Goal: Use online tool/utility: Utilize a website feature to perform a specific function

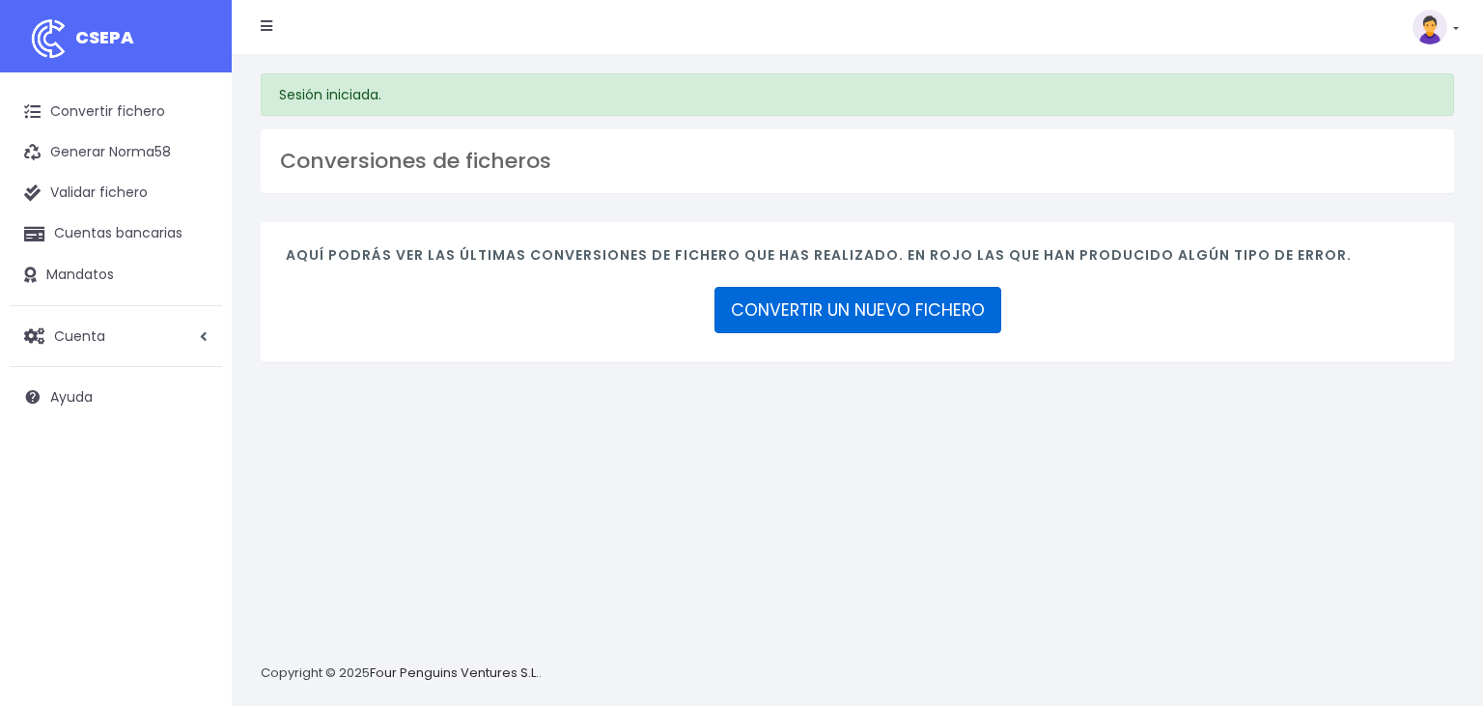
click at [855, 314] on link "CONVERTIR UN NUEVO FICHERO" at bounding box center [857, 310] width 287 height 46
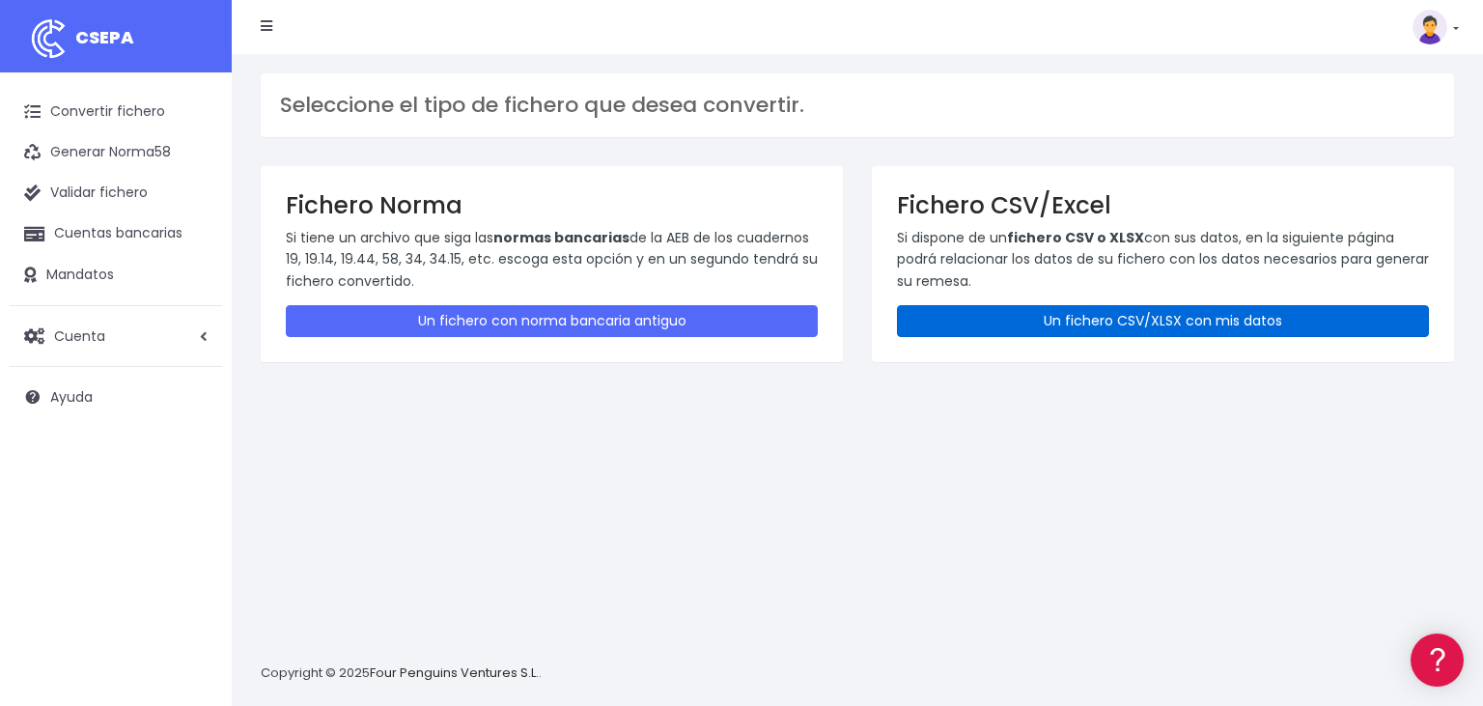
click at [1091, 321] on link "Un fichero CSV/XLSX con mis datos" at bounding box center [1163, 321] width 532 height 32
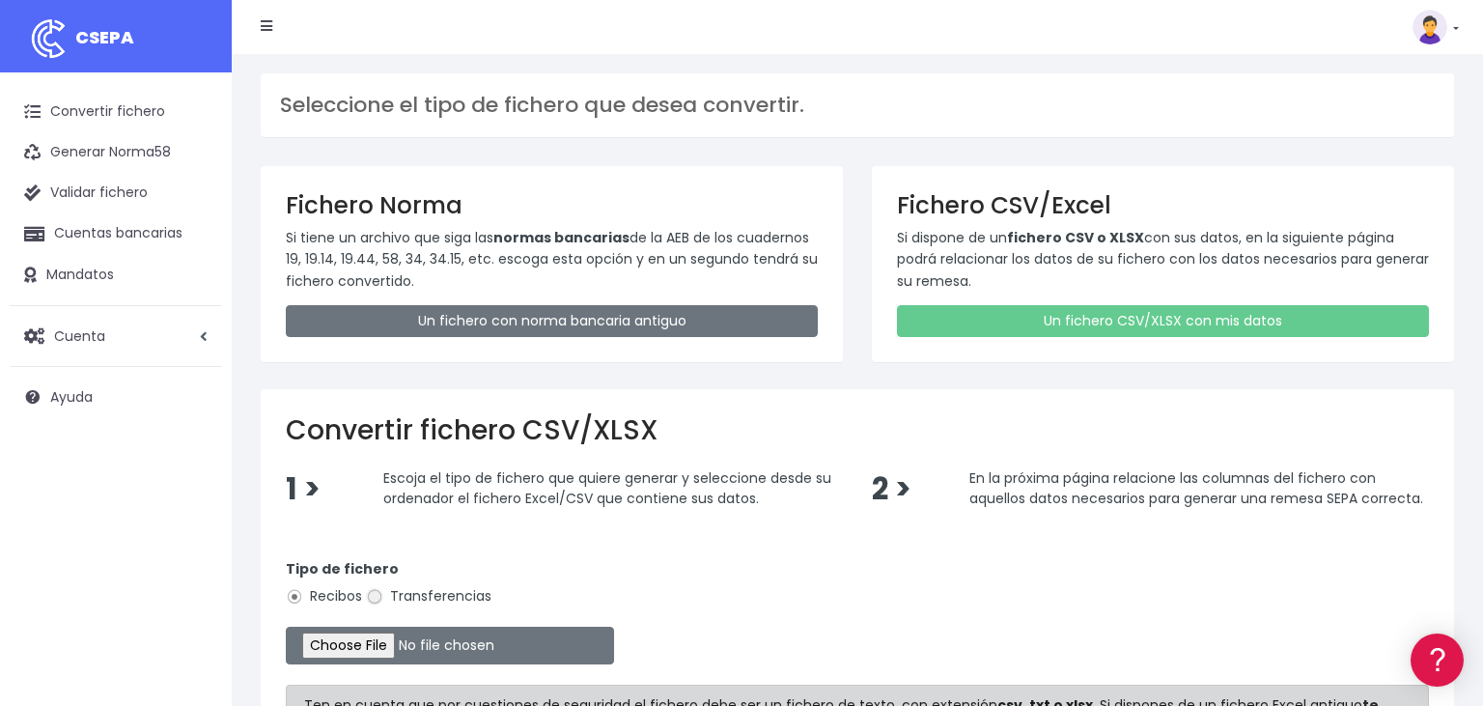
click at [383, 597] on input "Transferencias" at bounding box center [374, 596] width 17 height 17
radio input "true"
click at [343, 647] on input "file" at bounding box center [450, 646] width 328 height 38
type input "C:\fakepath\09092025.csv"
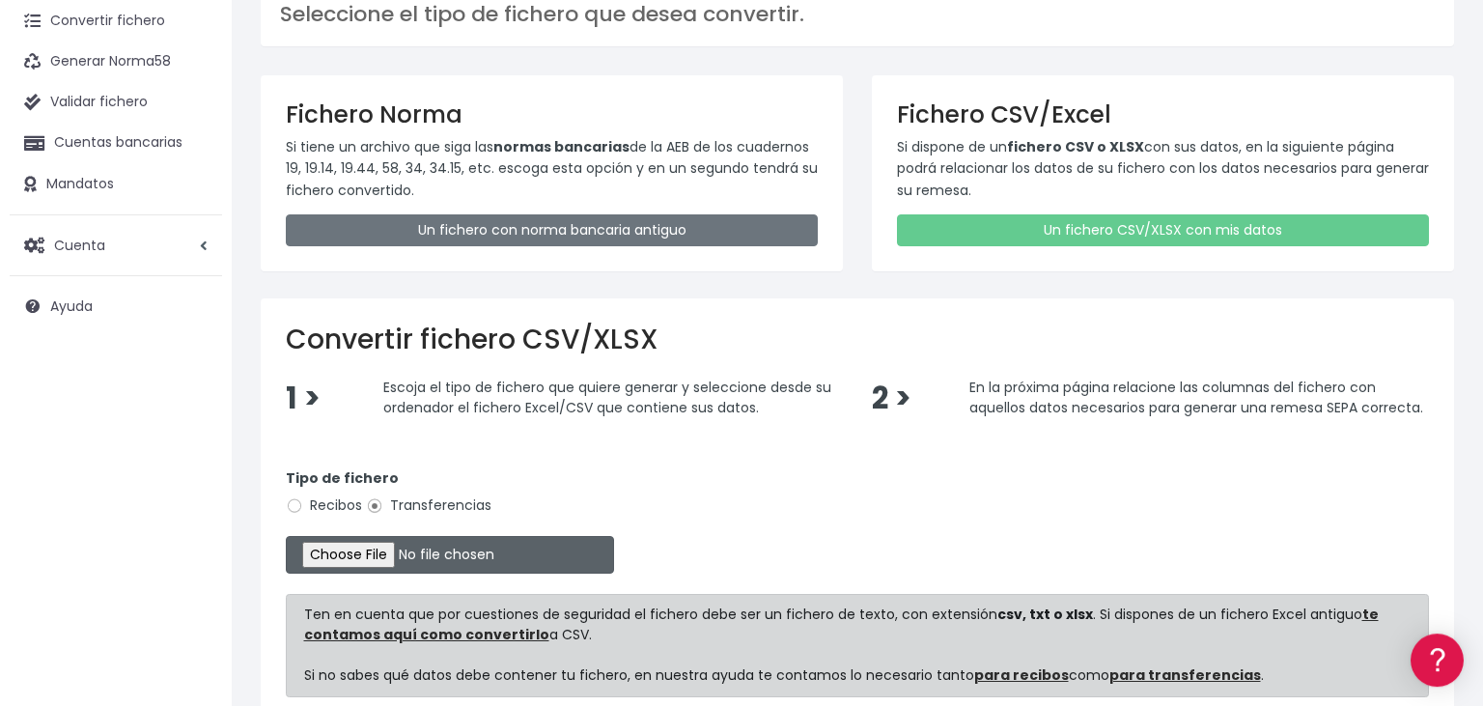
scroll to position [265, 0]
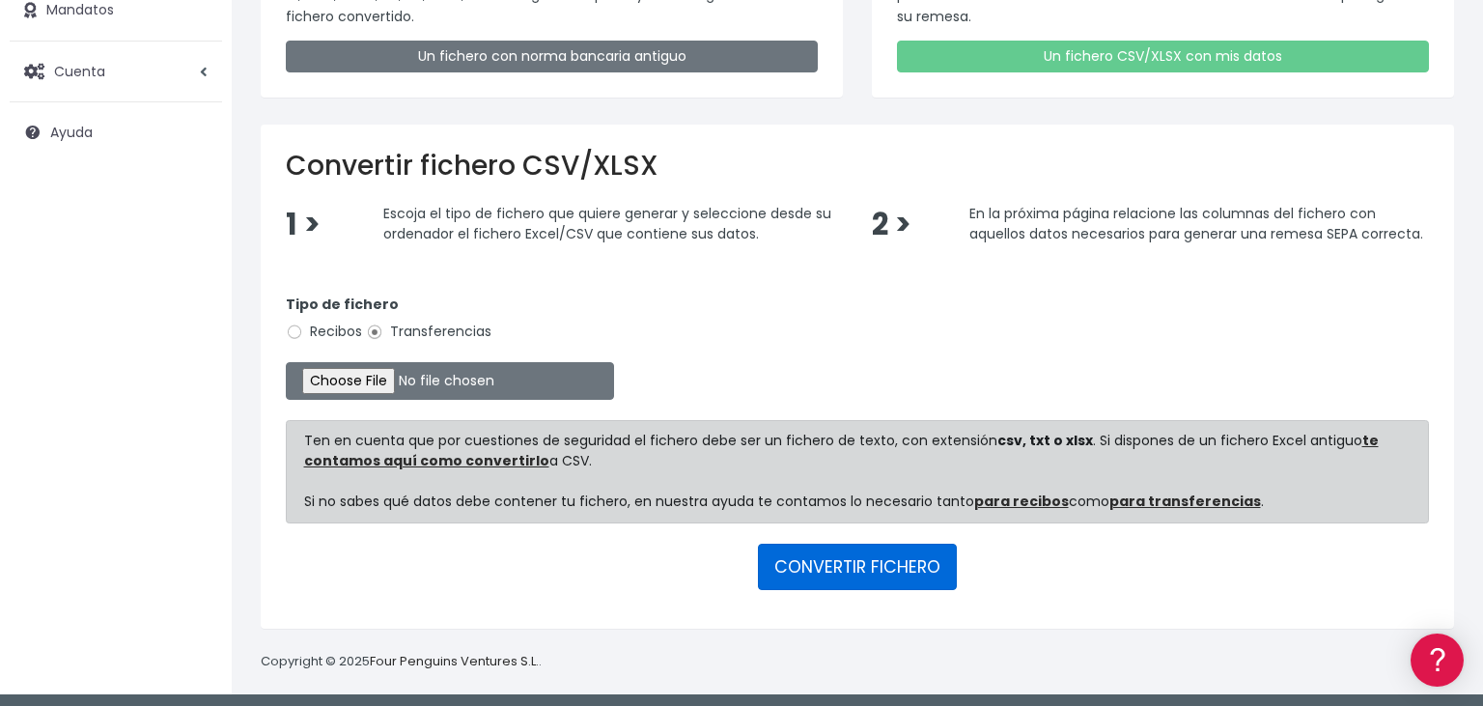
click at [916, 562] on button "CONVERTIR FICHERO" at bounding box center [857, 567] width 199 height 46
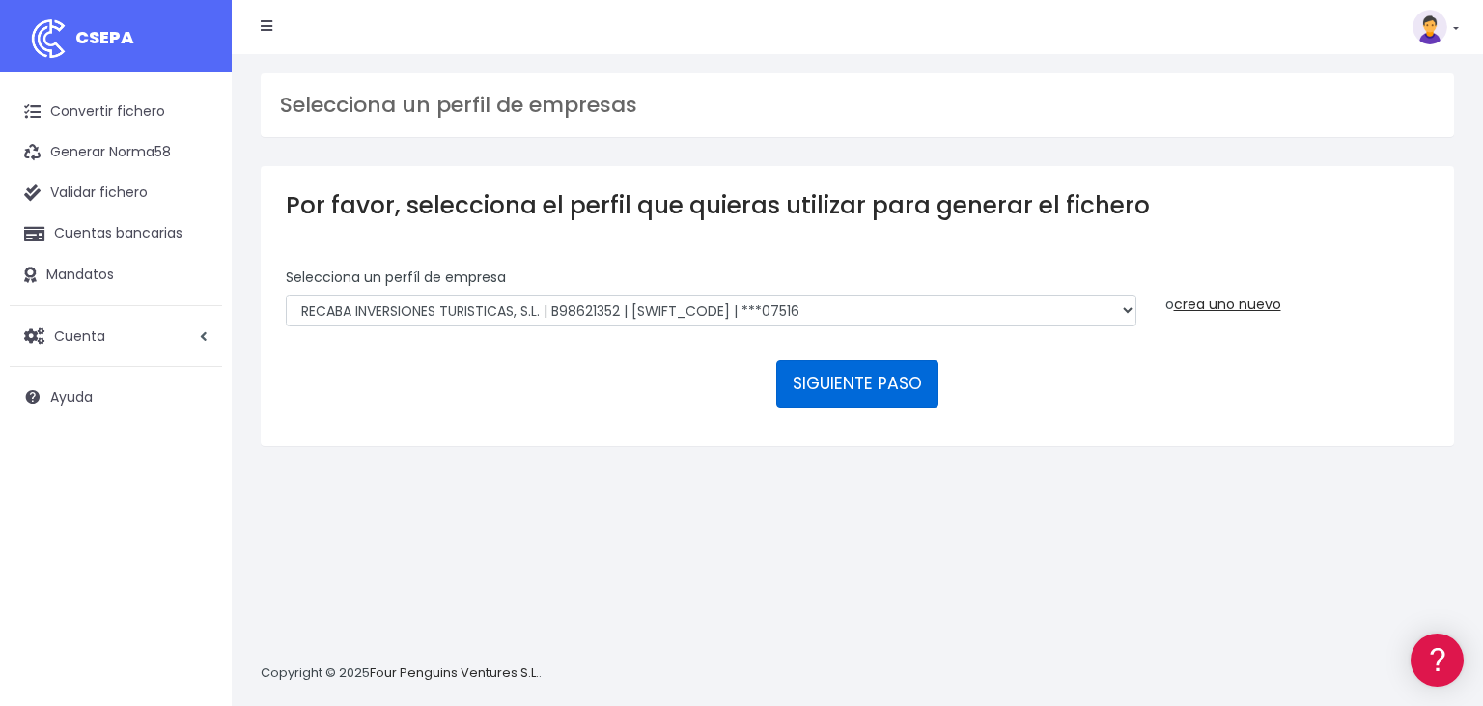
click at [855, 360] on button "SIGUIENTE PASO" at bounding box center [857, 383] width 162 height 46
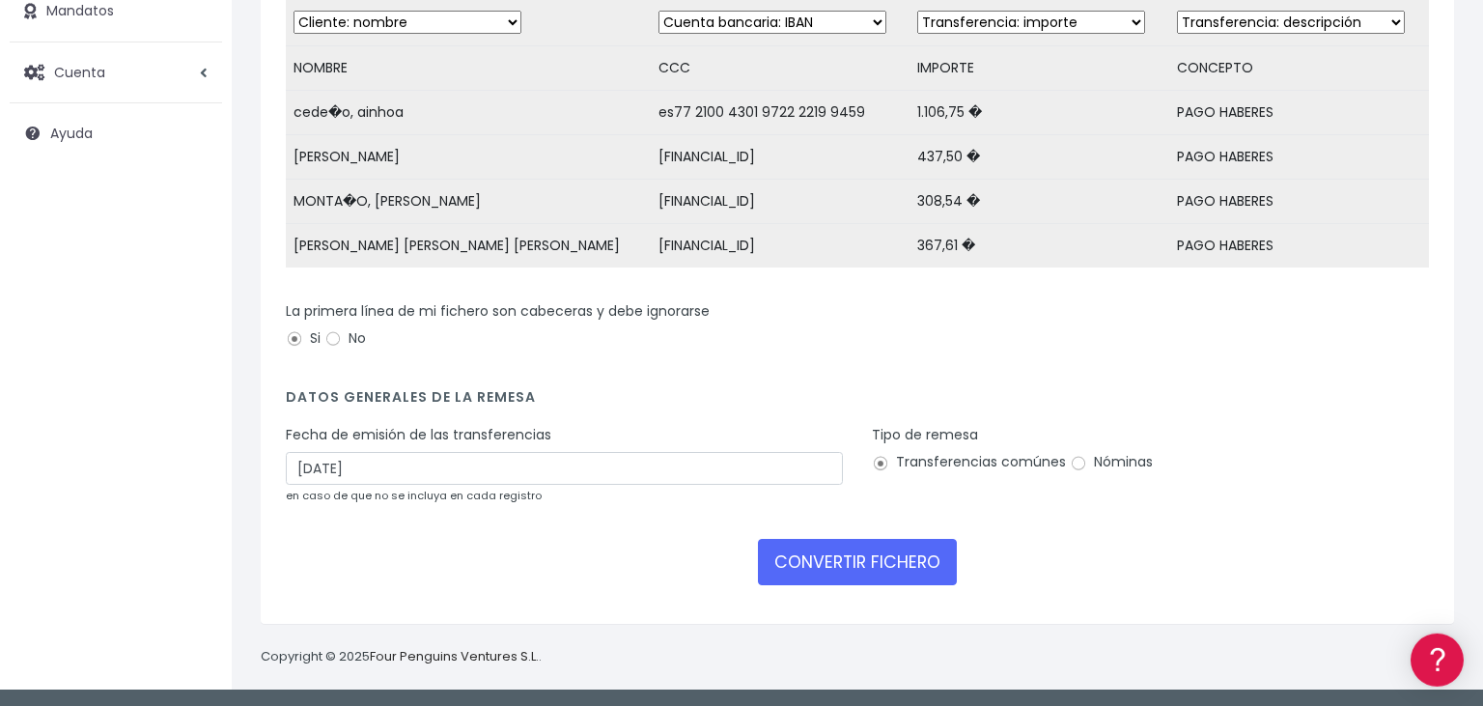
scroll to position [265, 0]
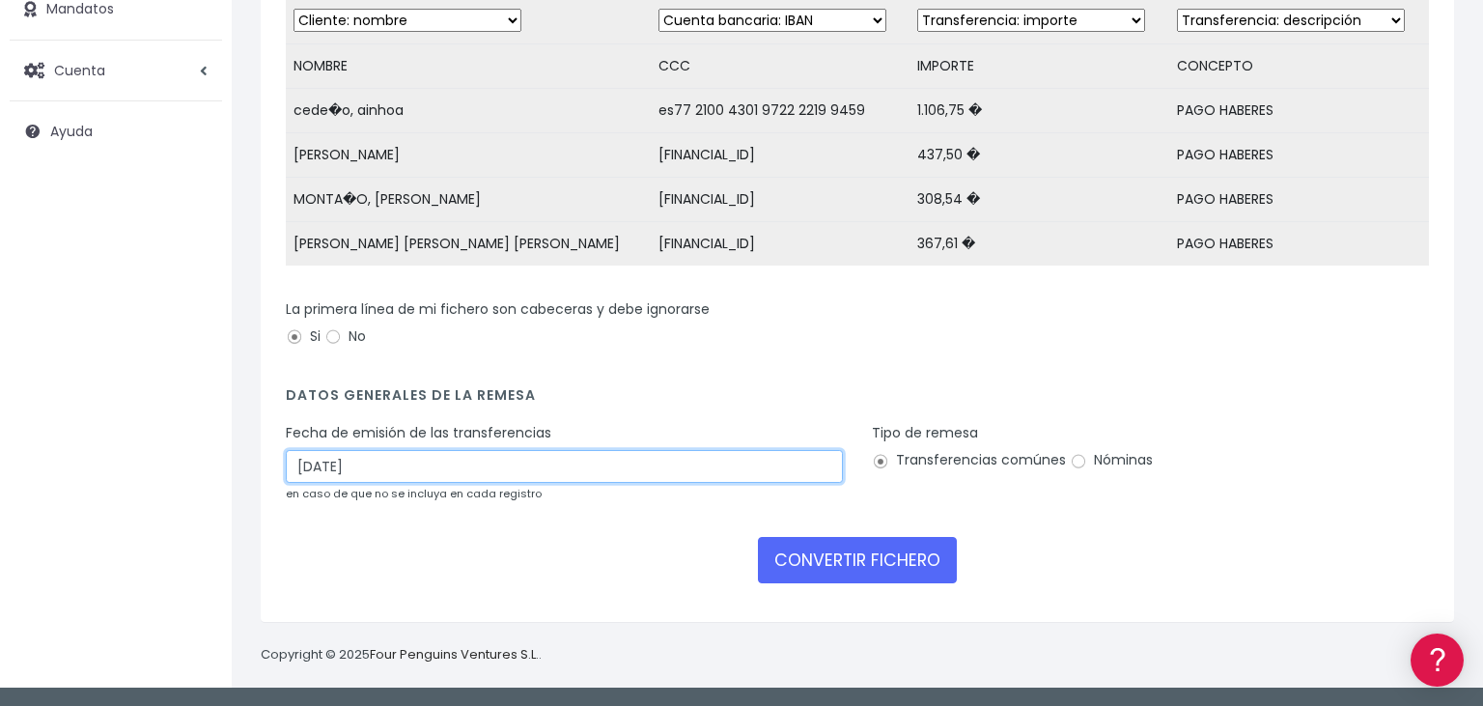
click at [377, 469] on input "11/09/2025" at bounding box center [564, 466] width 557 height 33
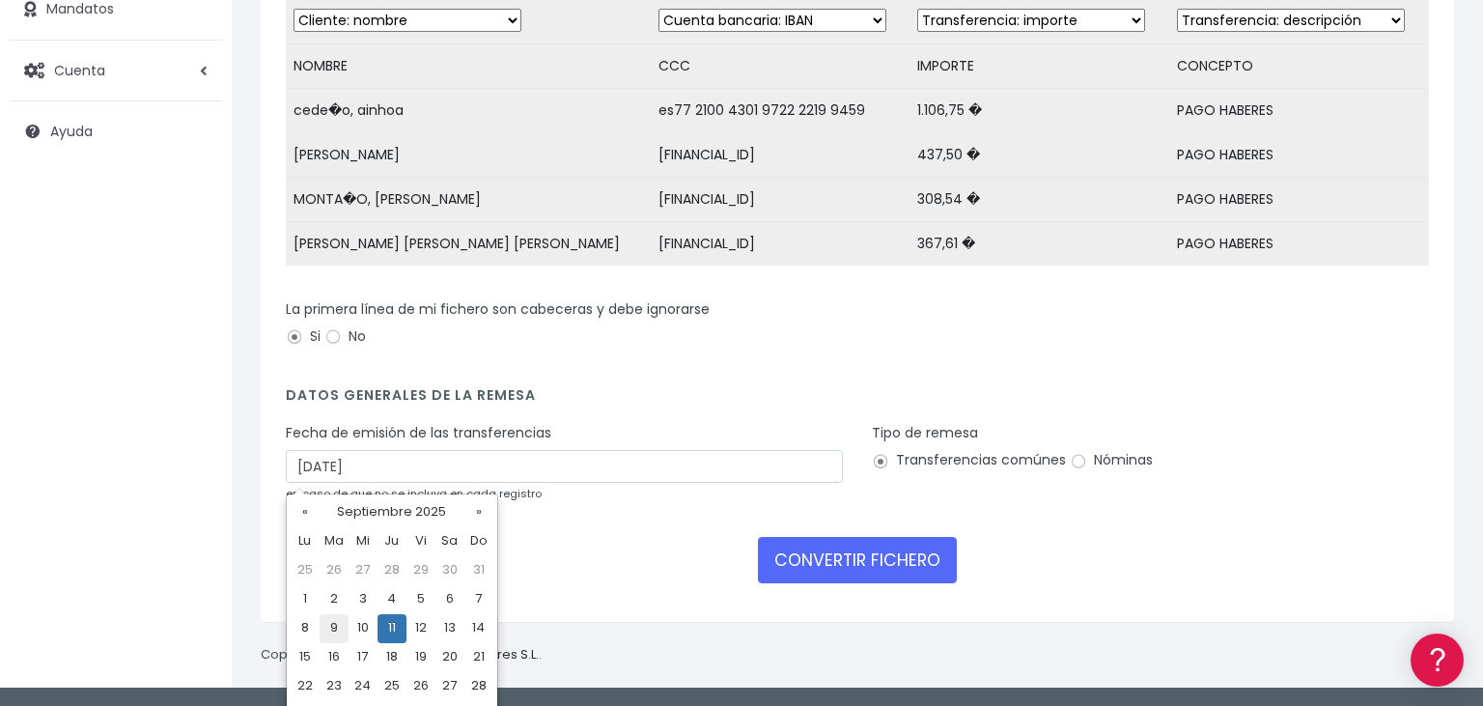
click at [338, 624] on td "9" at bounding box center [334, 628] width 29 height 29
type input "09/09/2025"
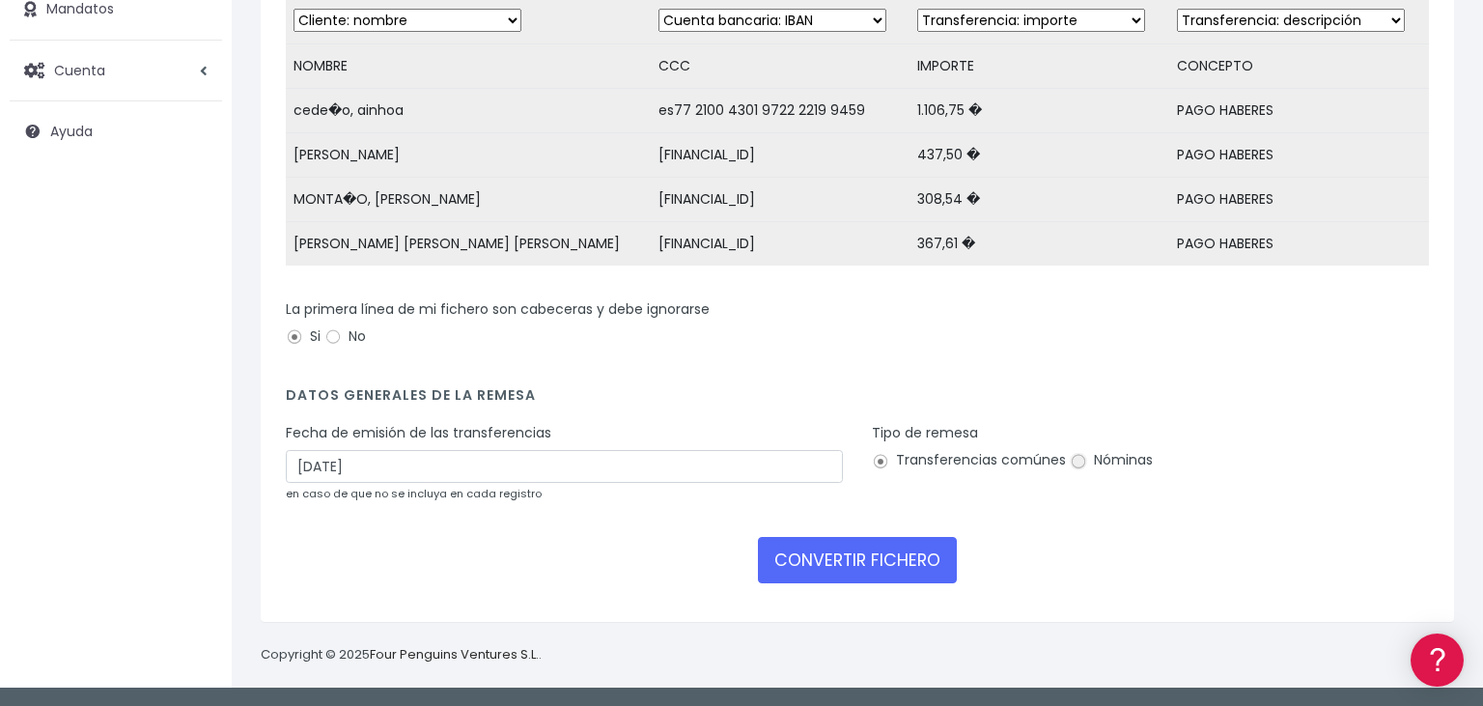
click at [1075, 466] on input "Nóminas" at bounding box center [1078, 461] width 17 height 17
radio input "true"
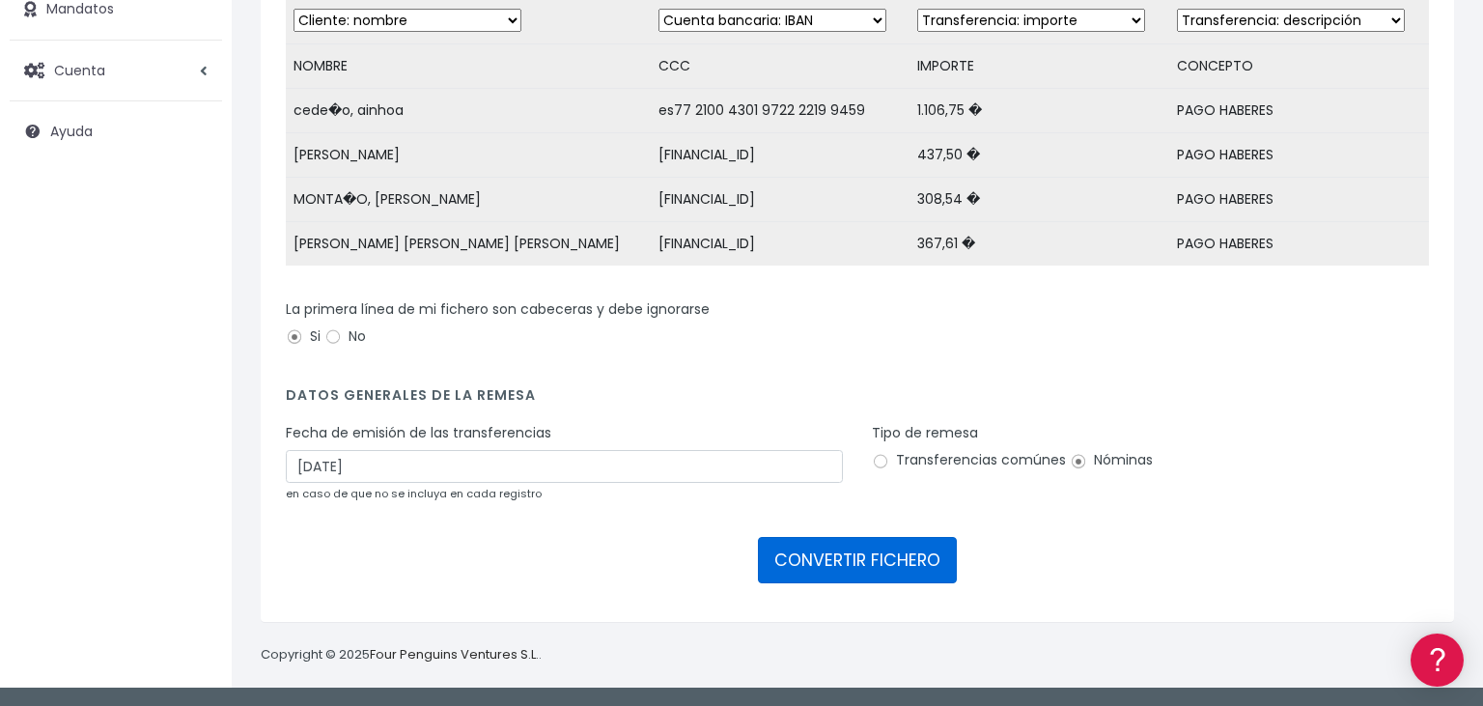
click at [859, 566] on button "CONVERTIR FICHERO" at bounding box center [857, 560] width 199 height 46
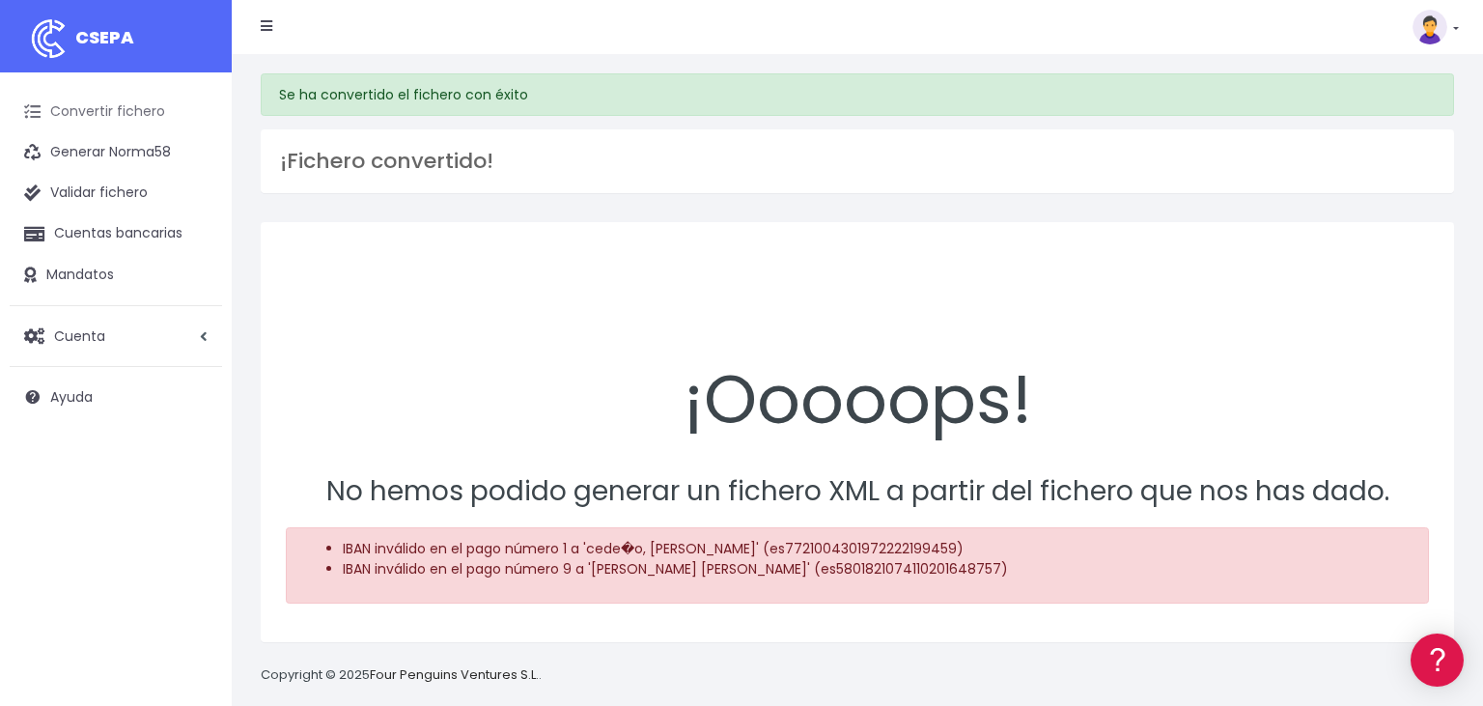
click at [98, 106] on link "Convertir fichero" at bounding box center [116, 112] width 212 height 41
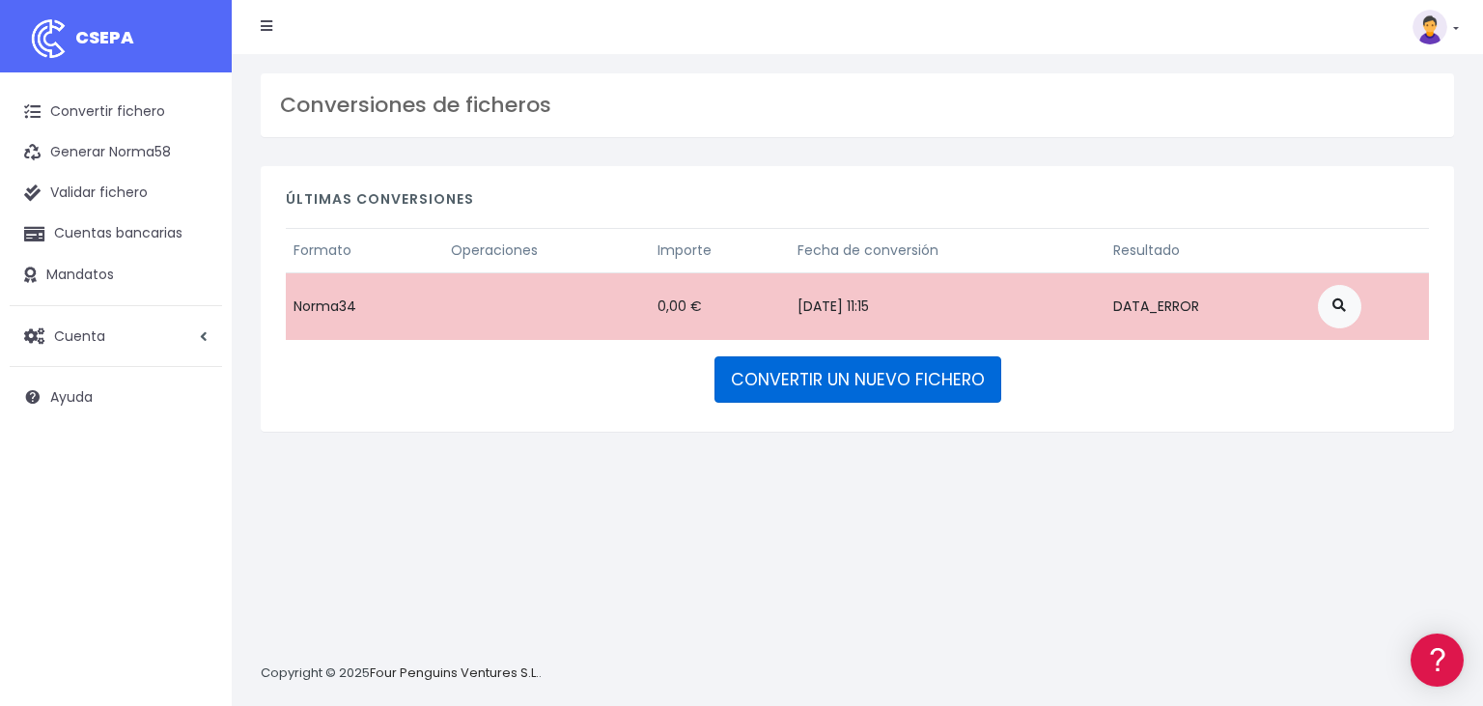
click at [884, 366] on link "CONVERTIR UN NUEVO FICHERO" at bounding box center [857, 379] width 287 height 46
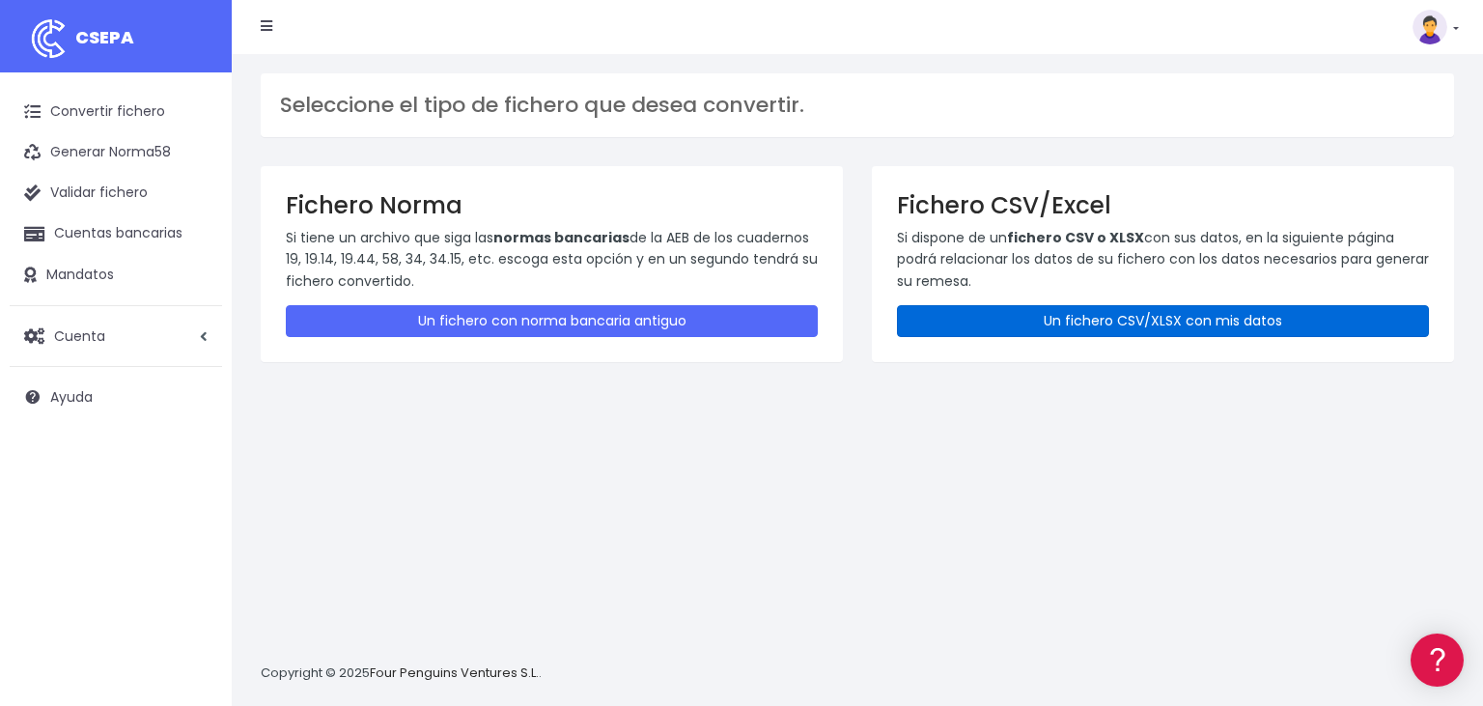
click at [1106, 314] on link "Un fichero CSV/XLSX con mis datos" at bounding box center [1163, 321] width 532 height 32
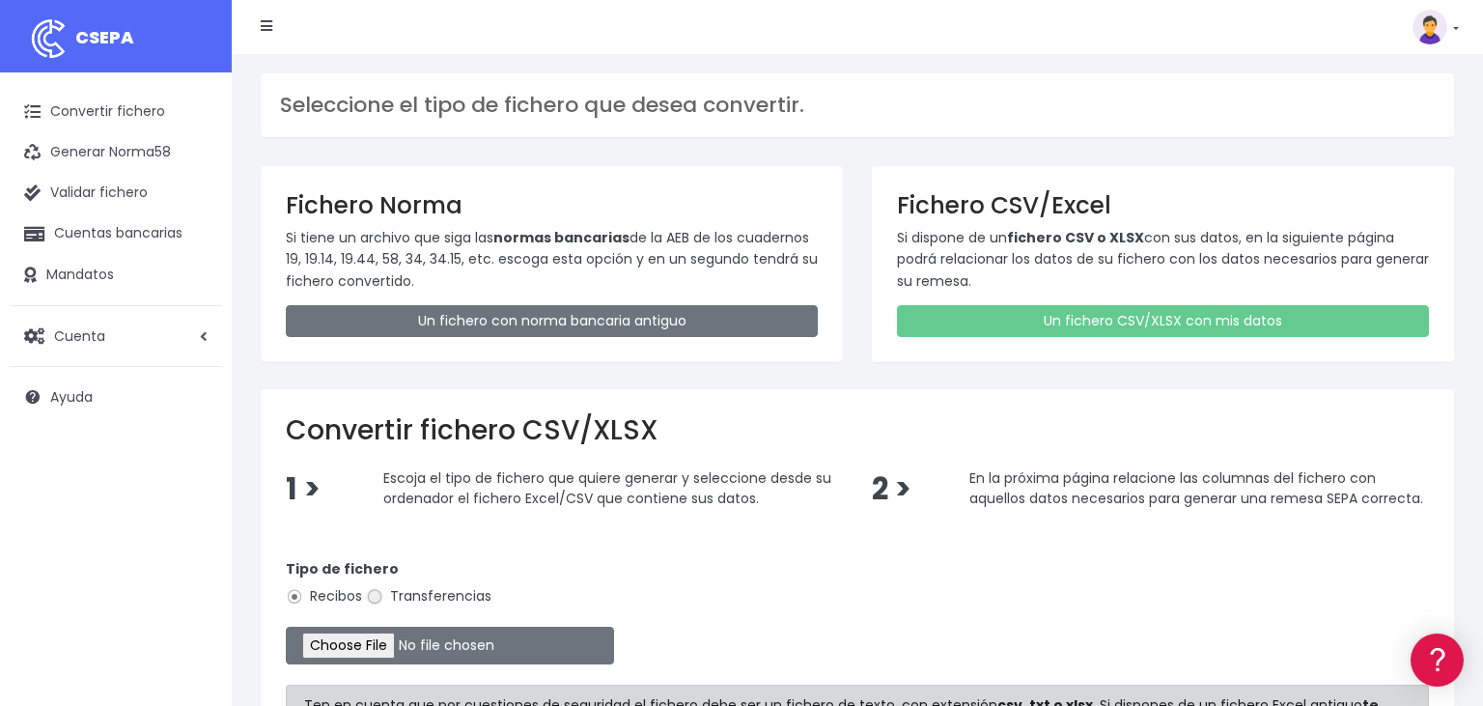
click at [373, 589] on input "Transferencias" at bounding box center [374, 596] width 17 height 17
radio input "true"
click at [345, 639] on input "file" at bounding box center [450, 646] width 328 height 38
type input "C:\fakepath\09092025.csv"
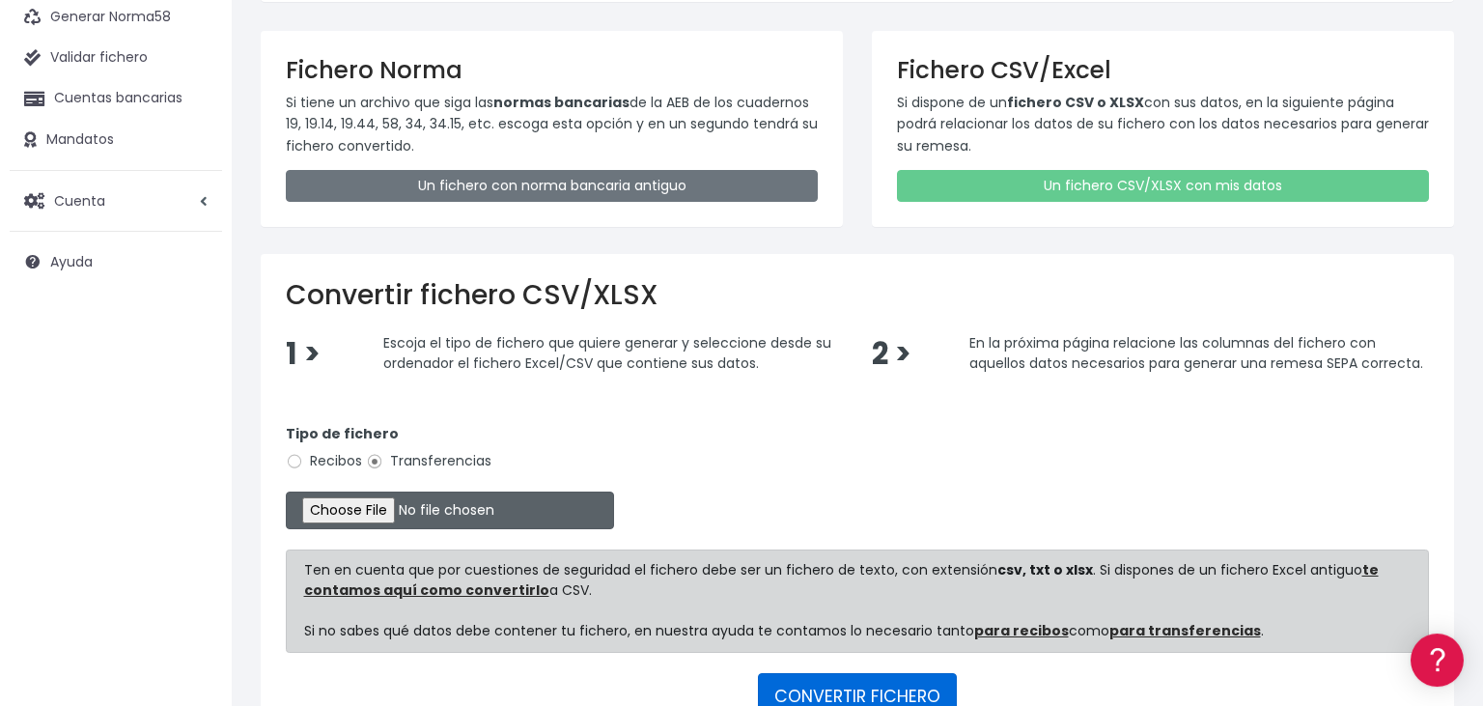
scroll to position [265, 0]
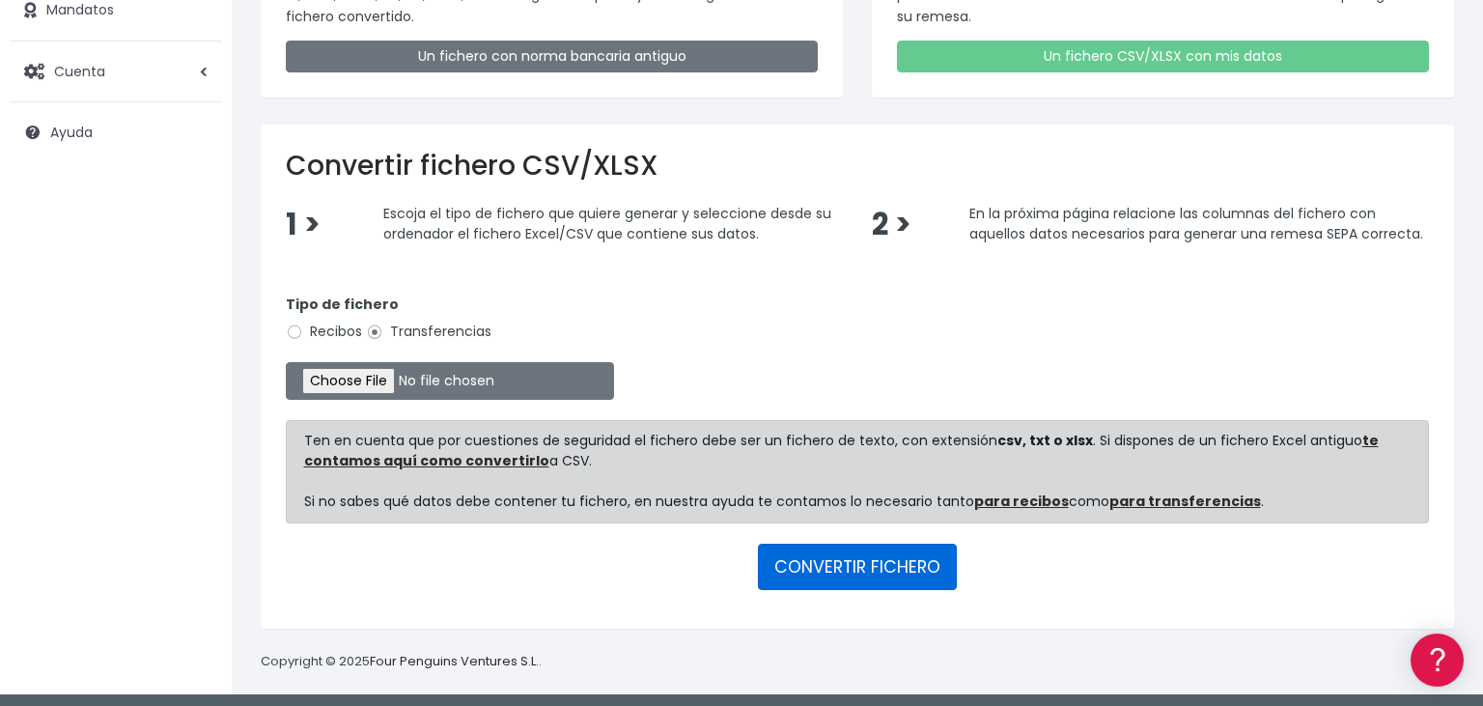
click at [813, 565] on button "CONVERTIR FICHERO" at bounding box center [857, 567] width 199 height 46
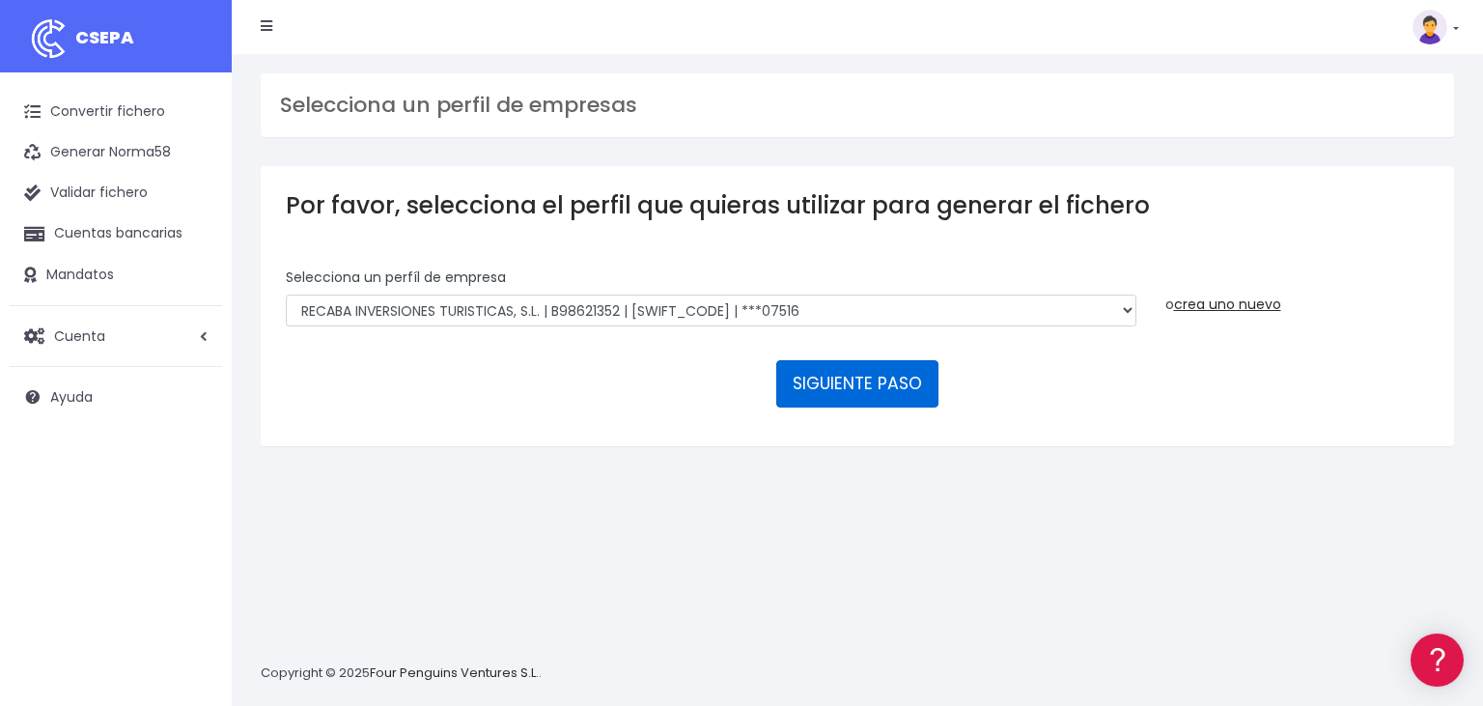
click at [850, 360] on button "SIGUIENTE PASO" at bounding box center [857, 383] width 162 height 46
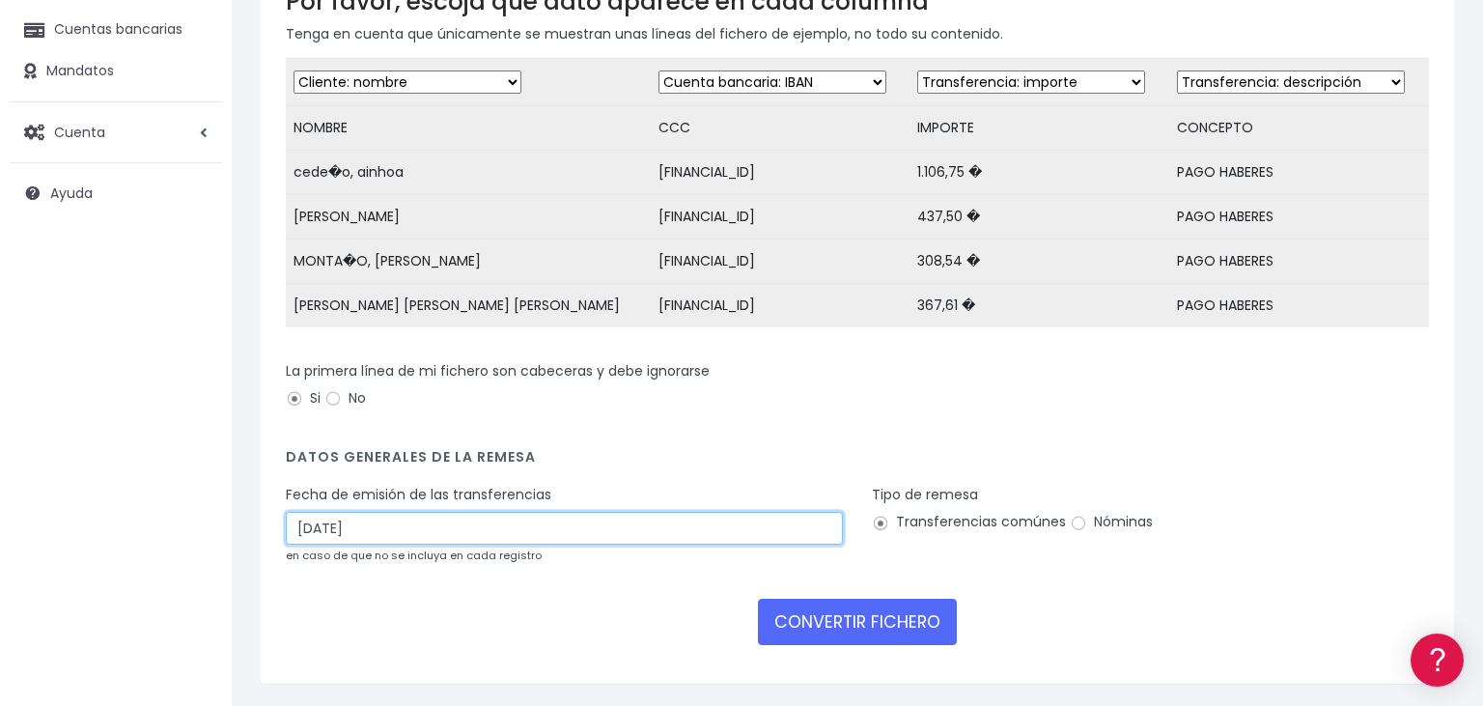
click at [395, 535] on input "11/09/2025" at bounding box center [564, 528] width 557 height 33
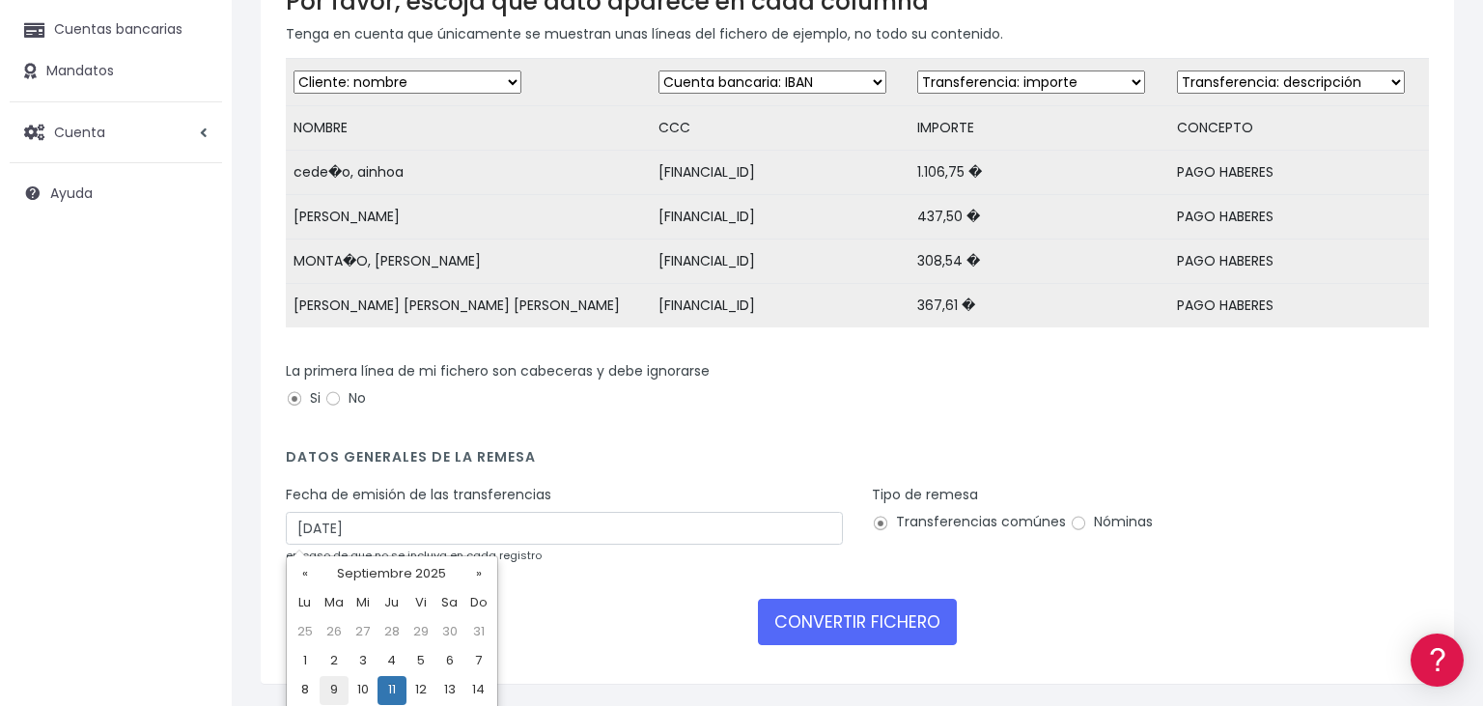
click at [337, 693] on td "9" at bounding box center [334, 690] width 29 height 29
type input "09/09/2025"
click at [1074, 520] on input "Nóminas" at bounding box center [1078, 523] width 17 height 17
radio input "true"
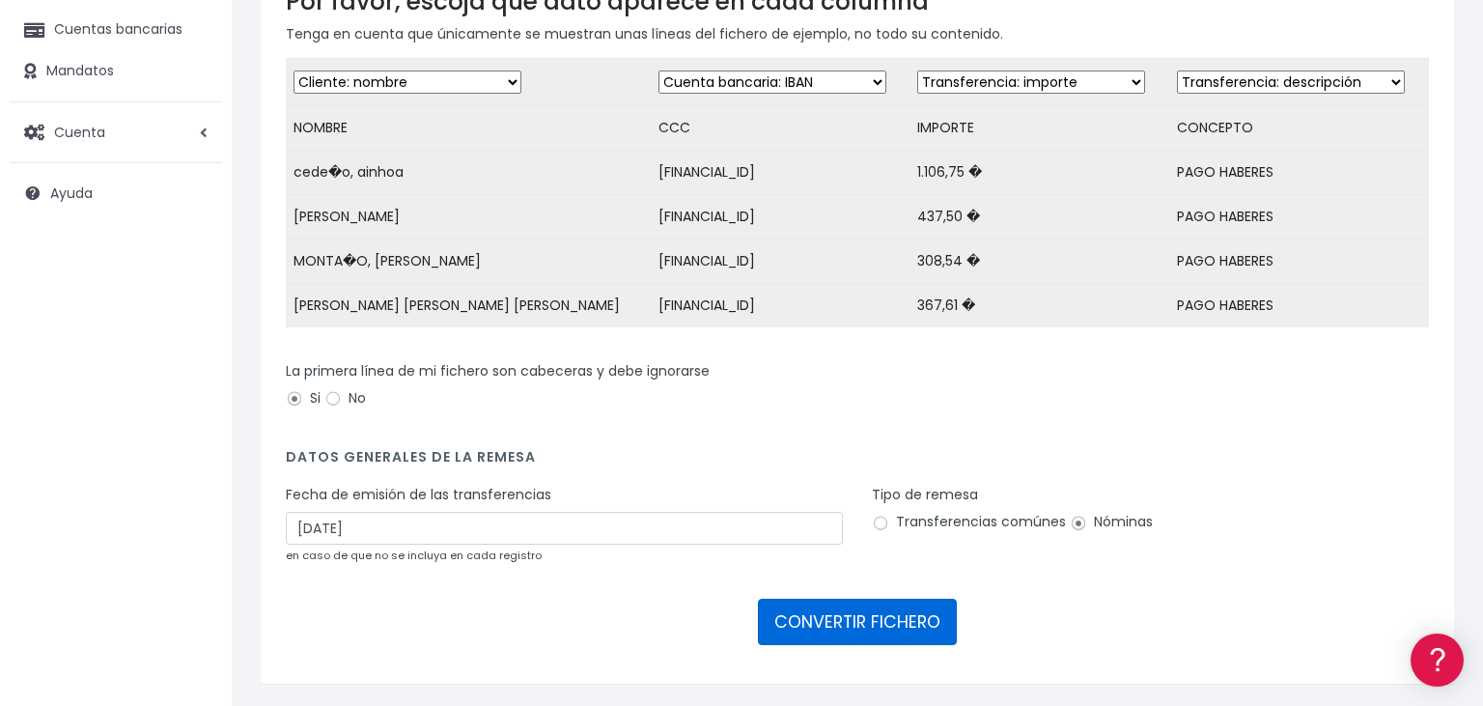
click at [845, 624] on button "CONVERTIR FICHERO" at bounding box center [857, 622] width 199 height 46
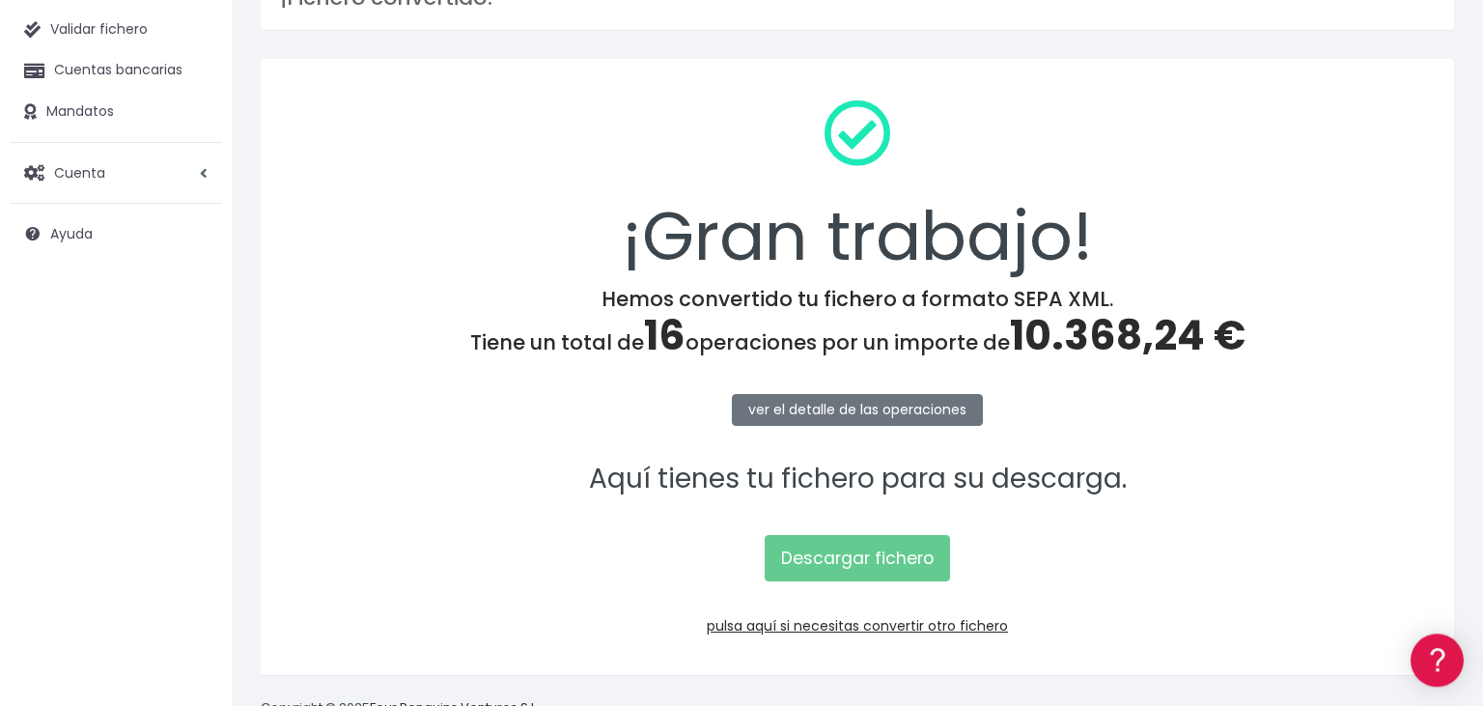
scroll to position [194, 0]
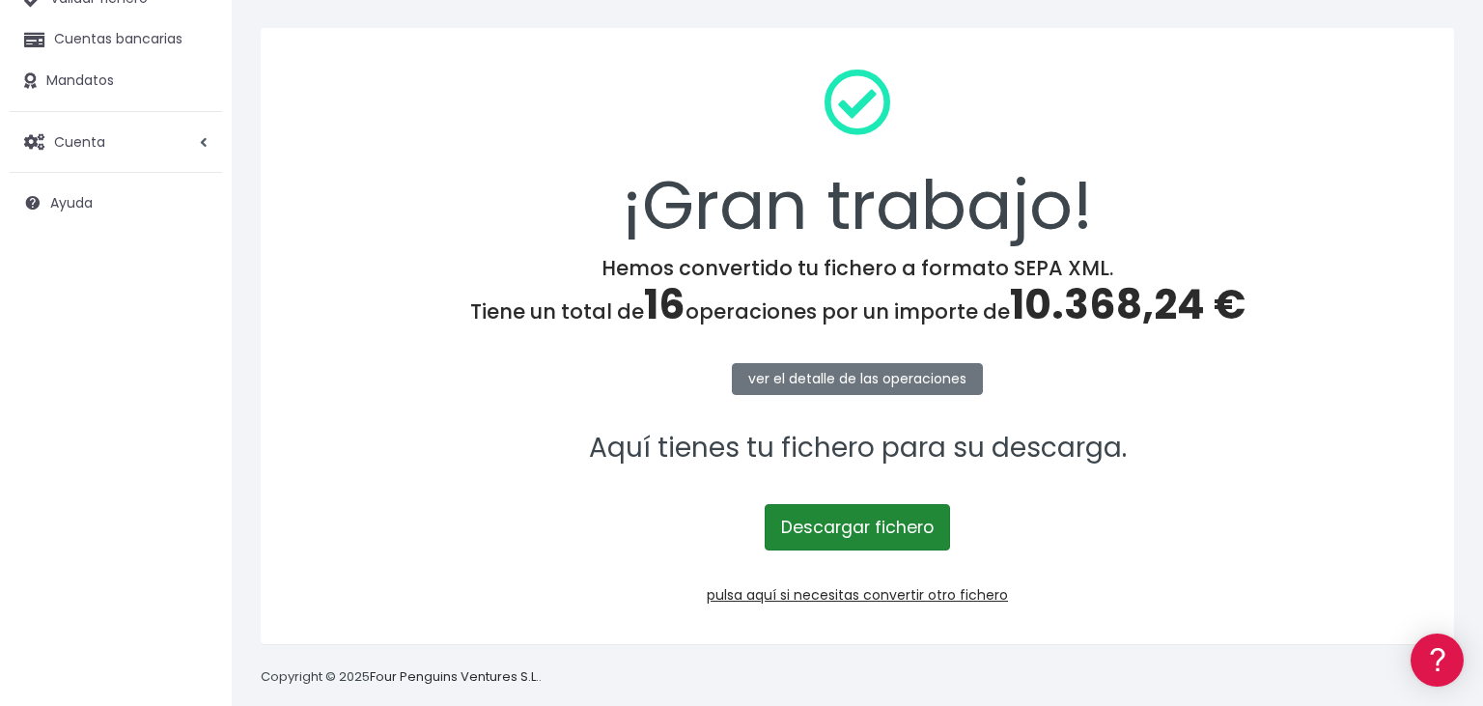
click at [875, 525] on link "Descargar fichero" at bounding box center [857, 527] width 185 height 46
